Goal: Check status: Check status

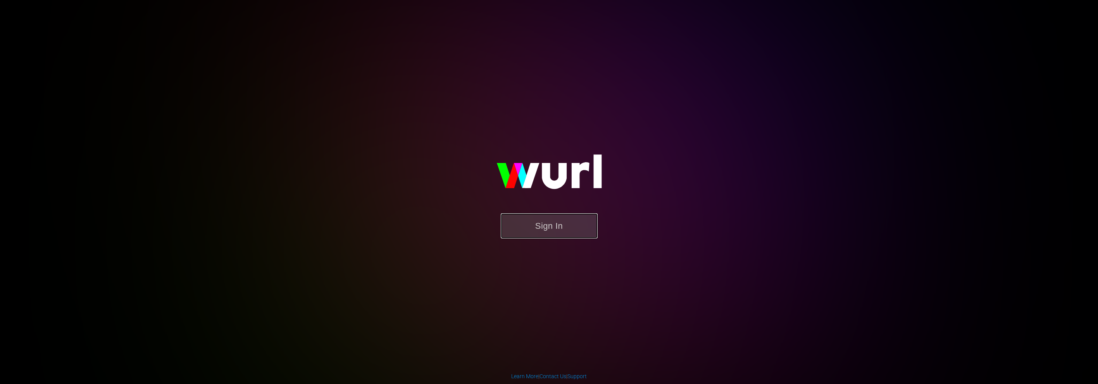
click at [553, 220] on button "Sign In" at bounding box center [549, 226] width 97 height 25
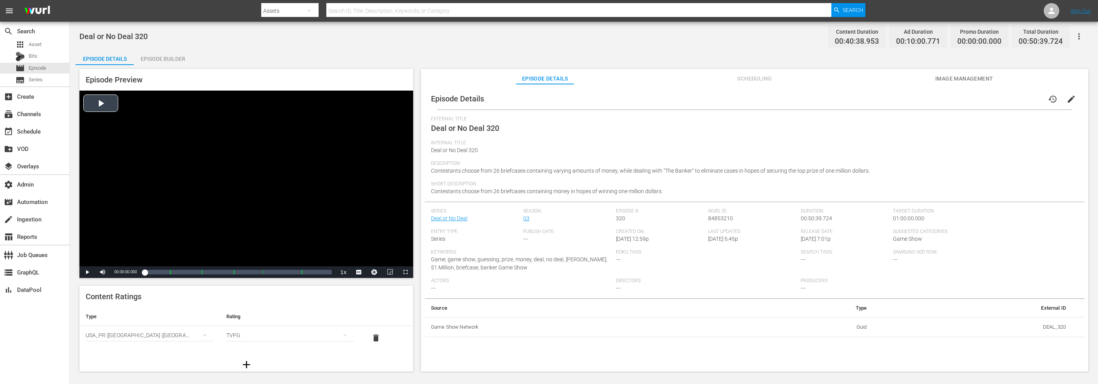
click at [113, 103] on div "Video Player" at bounding box center [246, 179] width 334 height 176
click at [118, 273] on div "41%" at bounding box center [120, 272] width 16 height 1
click at [115, 273] on div "20%" at bounding box center [120, 272] width 16 height 1
click at [114, 275] on div "12%" at bounding box center [120, 274] width 16 height 4
